Goal: Navigation & Orientation: Find specific page/section

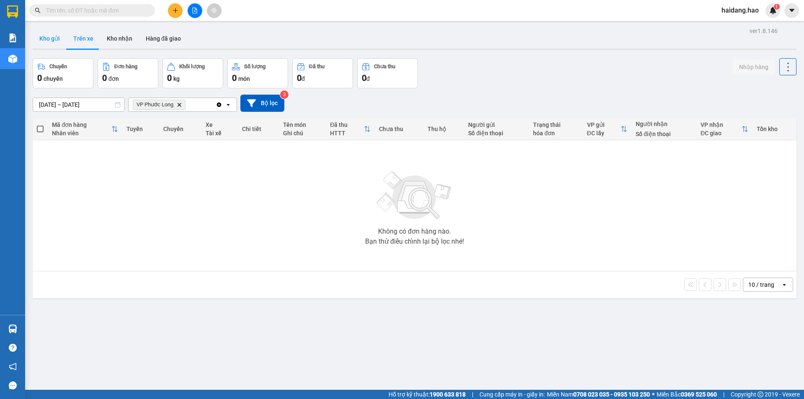
click at [39, 38] on button "Kho gửi" at bounding box center [50, 38] width 34 height 20
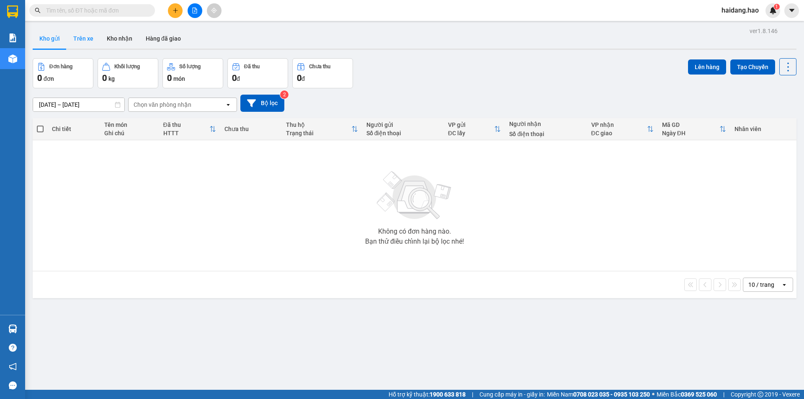
click at [87, 37] on button "Trên xe" at bounding box center [83, 38] width 33 height 20
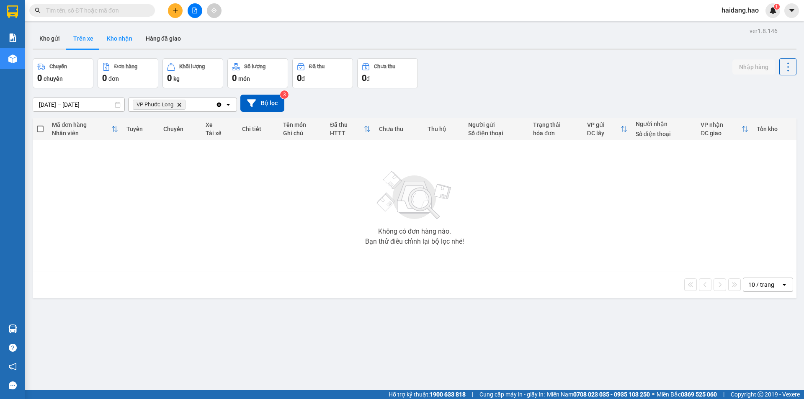
click at [123, 41] on button "Kho nhận" at bounding box center [119, 38] width 39 height 20
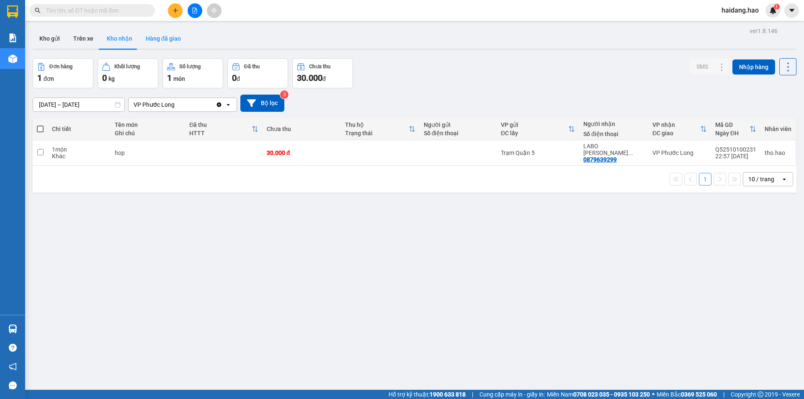
click at [149, 40] on button "Hàng đã giao" at bounding box center [163, 38] width 49 height 20
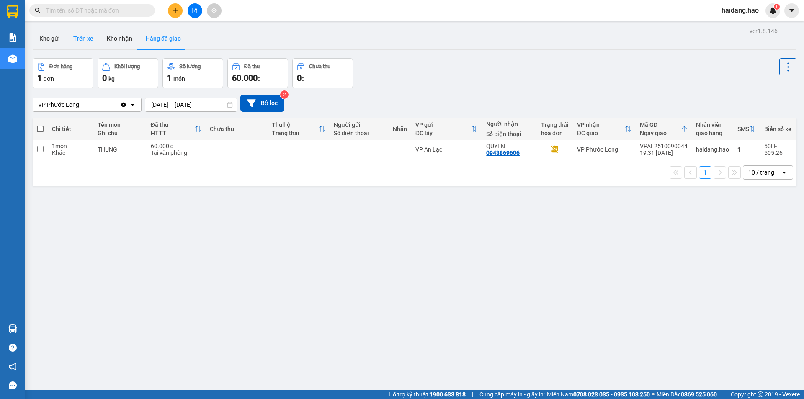
click at [86, 41] on button "Trên xe" at bounding box center [83, 38] width 33 height 20
